Goal: Information Seeking & Learning: Learn about a topic

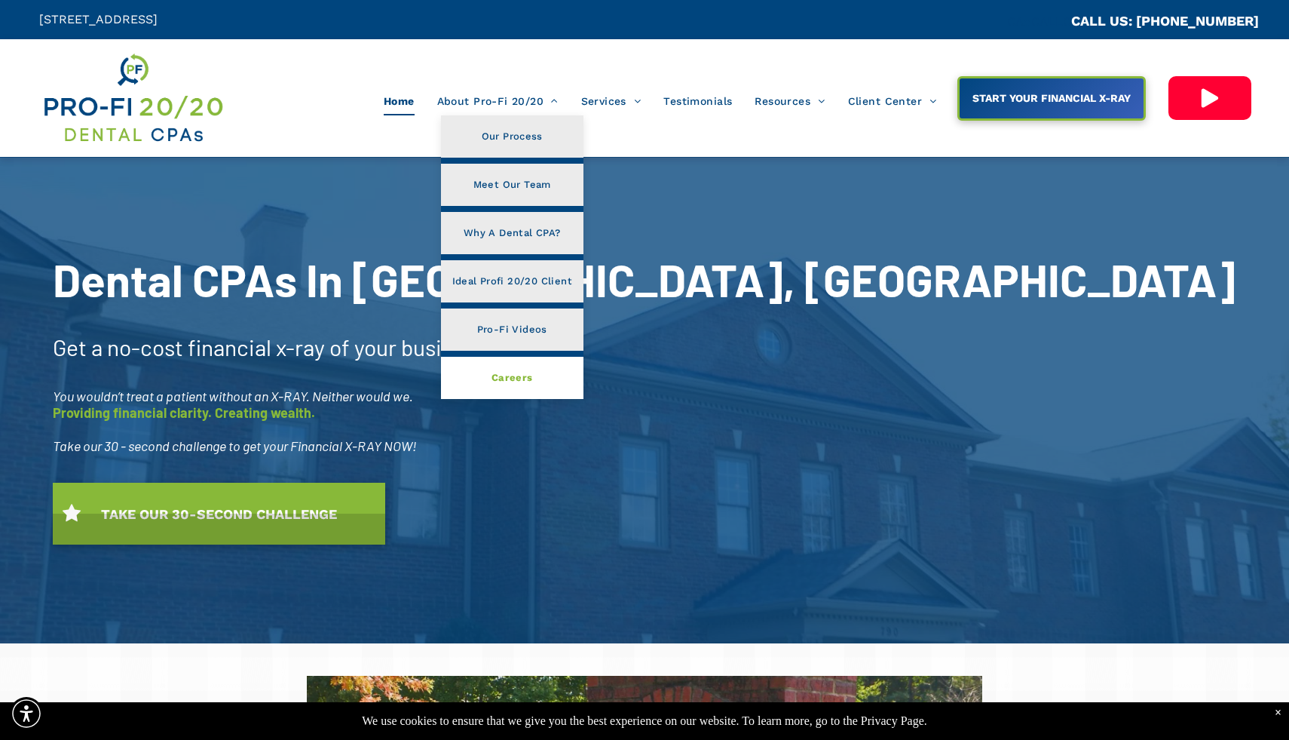
click at [534, 379] on link "Careers" at bounding box center [512, 378] width 143 height 42
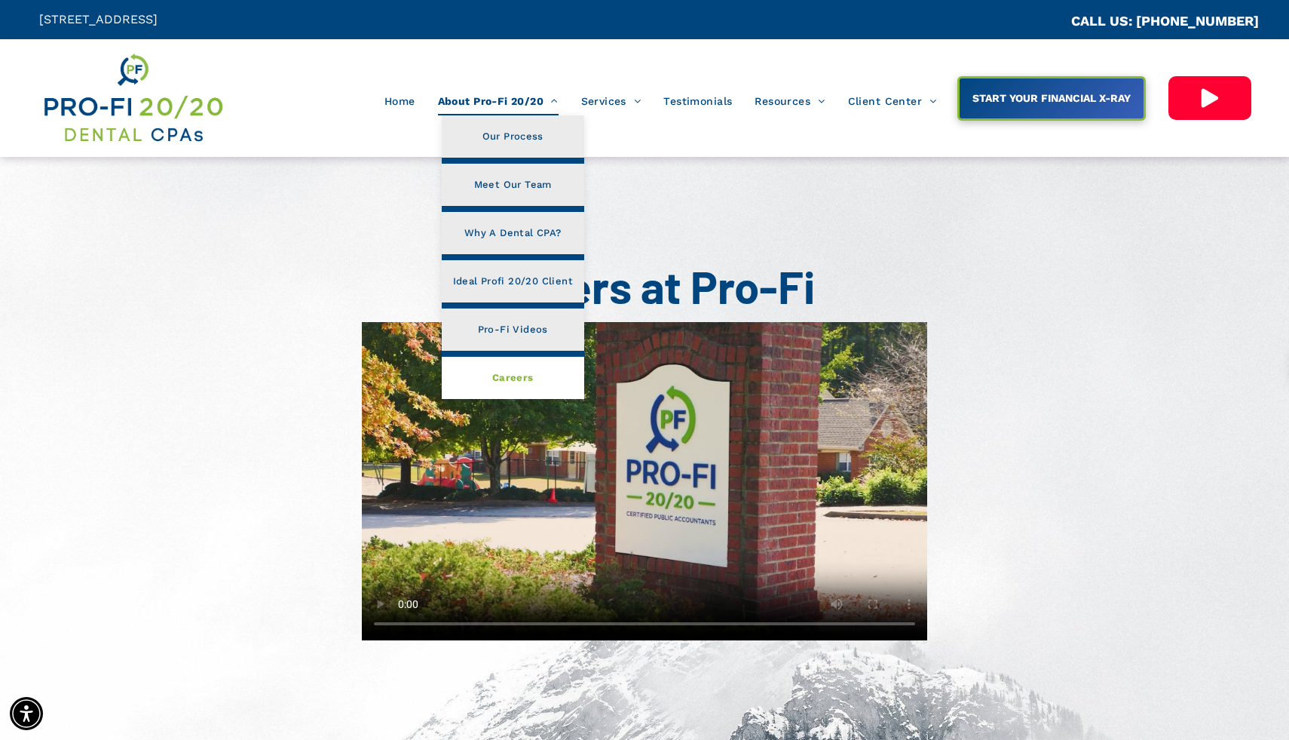
click at [501, 382] on span "Careers" at bounding box center [512, 378] width 41 height 20
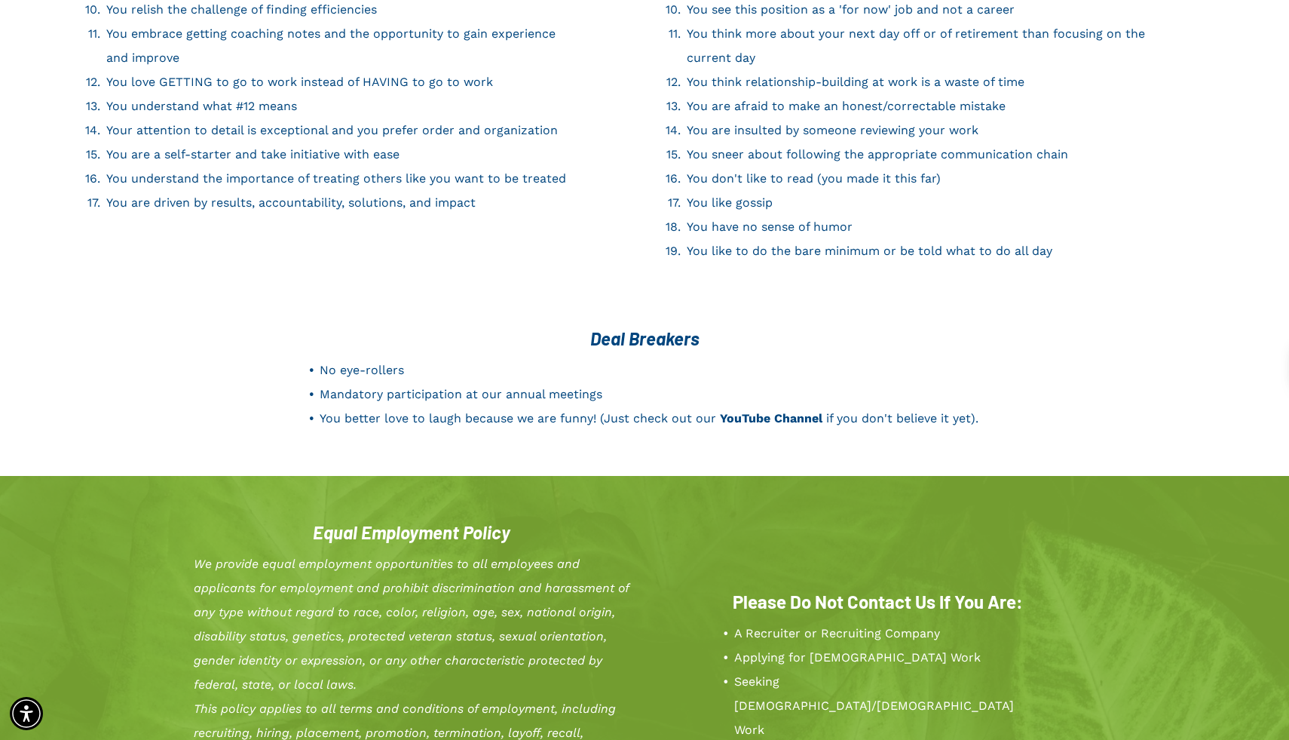
scroll to position [2559, 0]
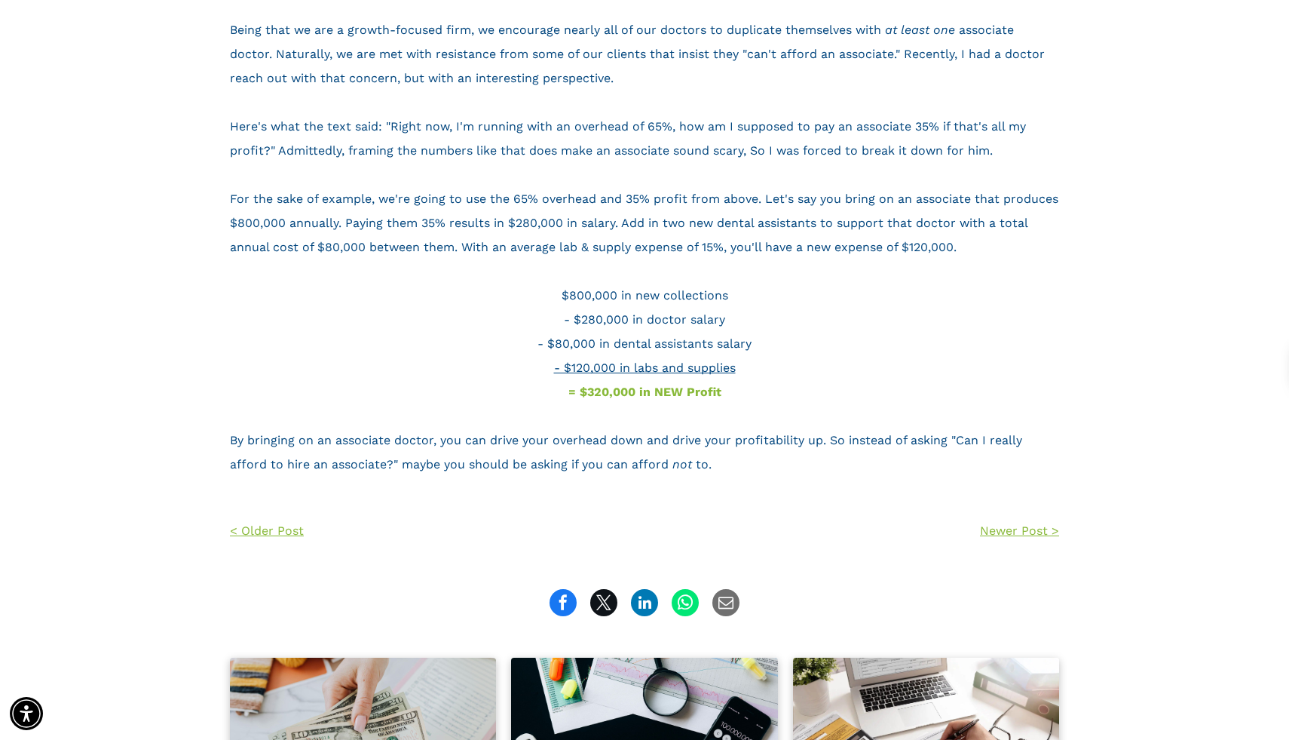
scroll to position [673, 0]
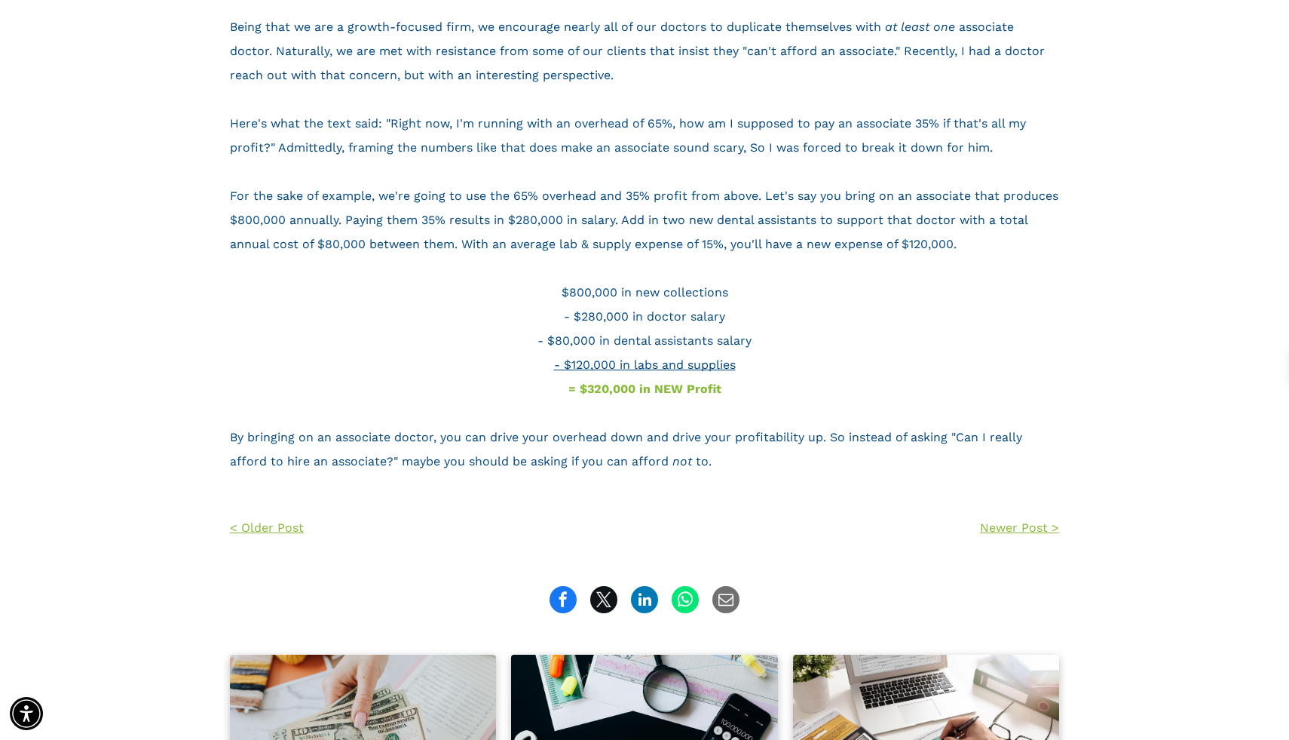
click at [619, 287] on span "$800,000 in new collections" at bounding box center [645, 292] width 167 height 14
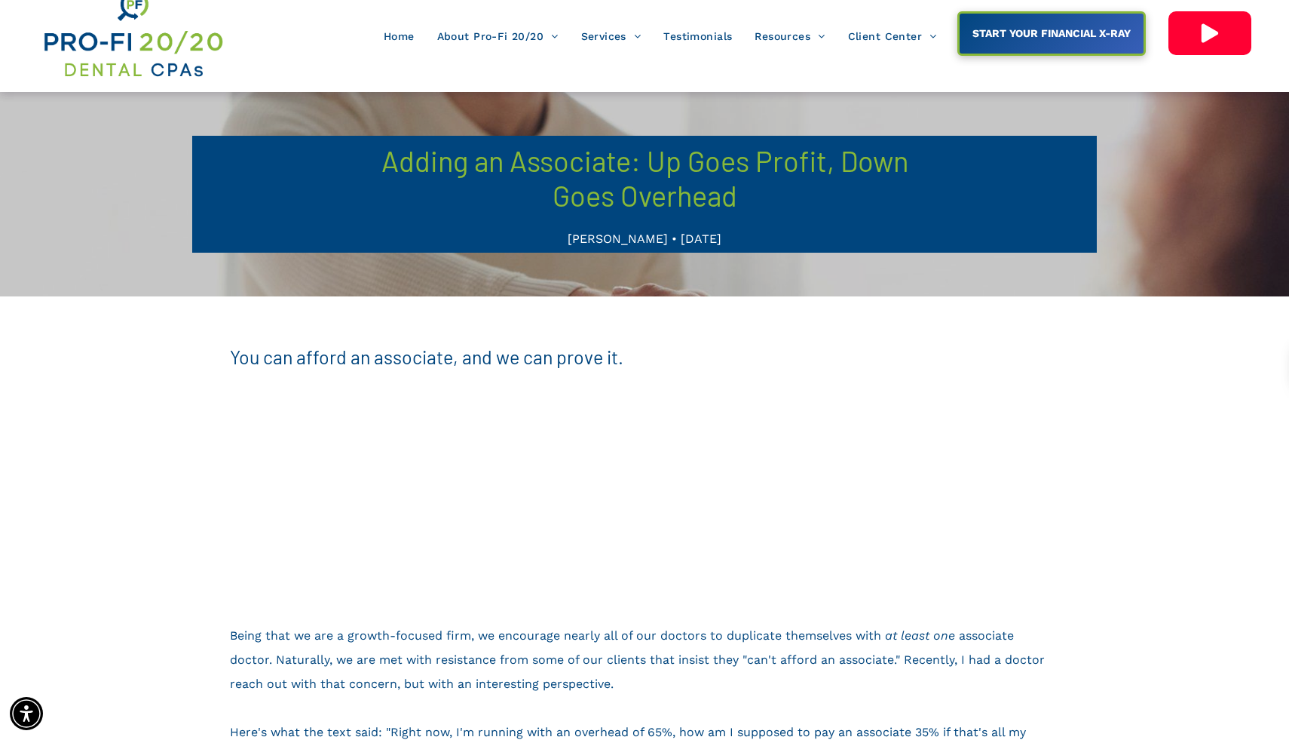
scroll to position [63, 0]
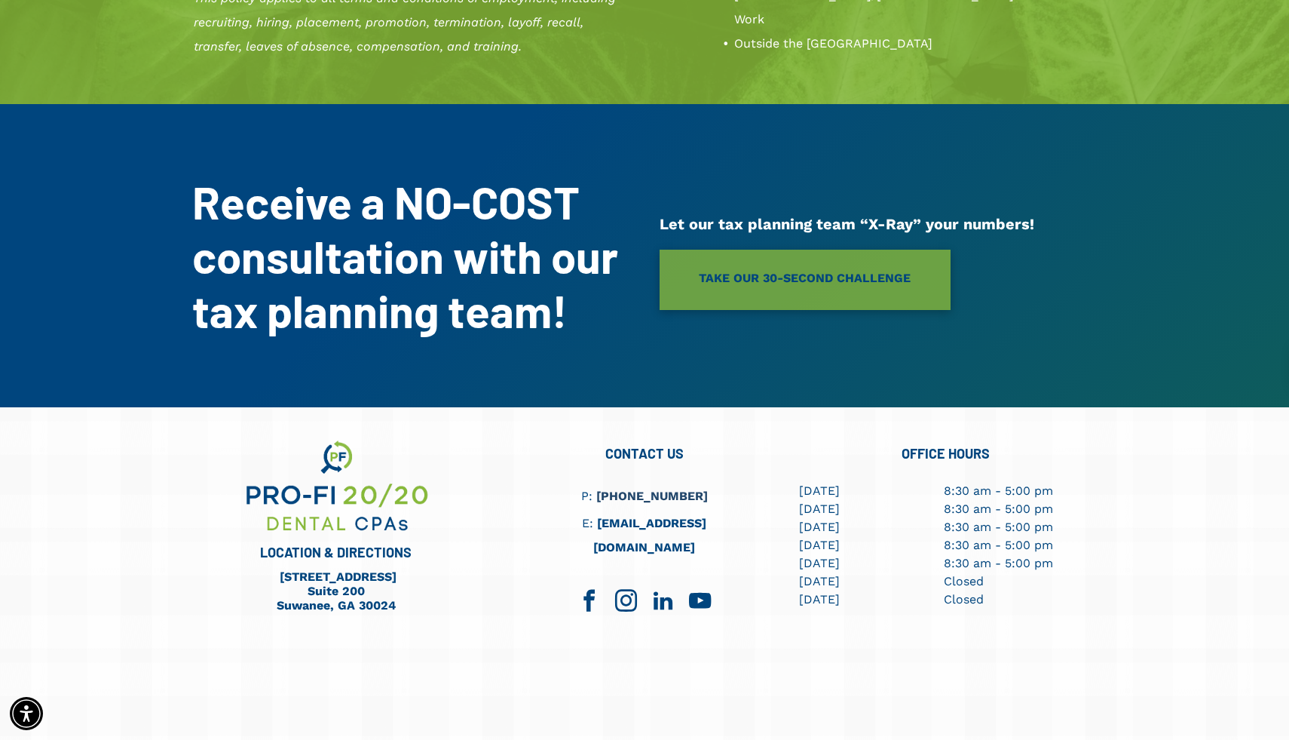
scroll to position [3351, 0]
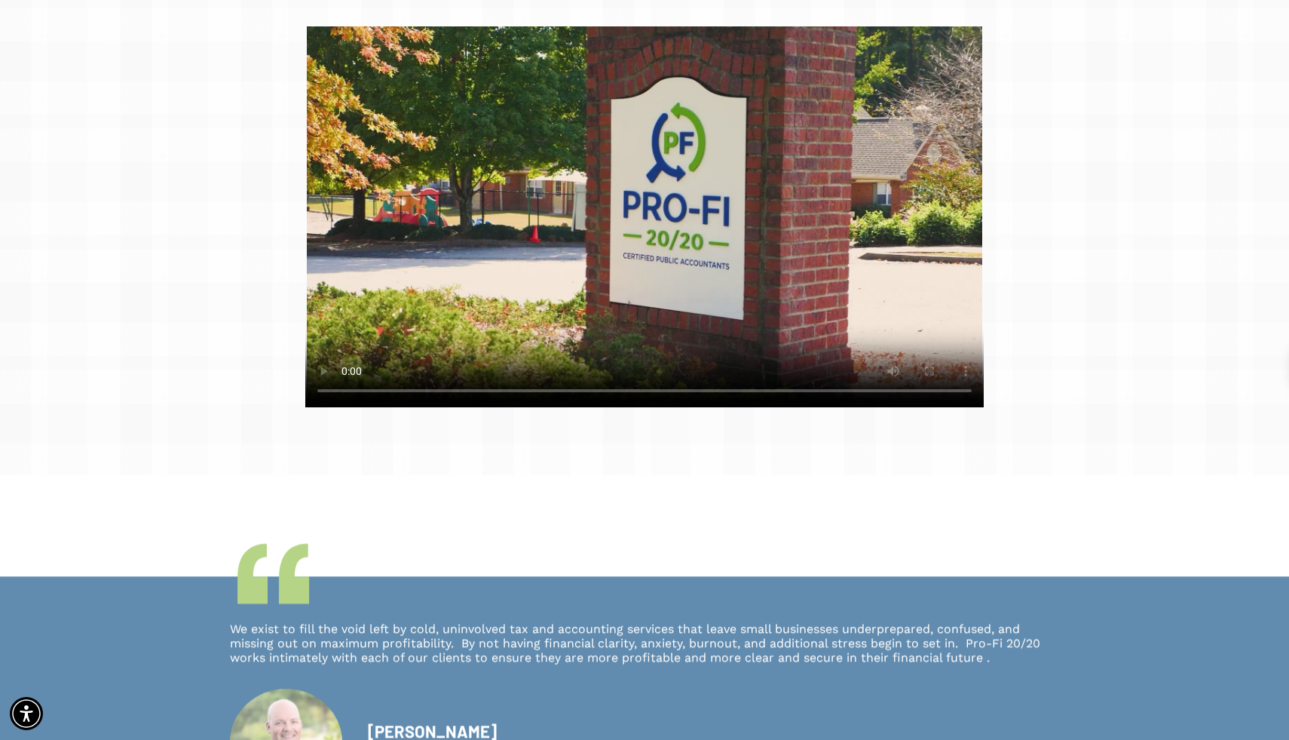
scroll to position [651, 0]
